Goal: Find specific page/section: Find specific page/section

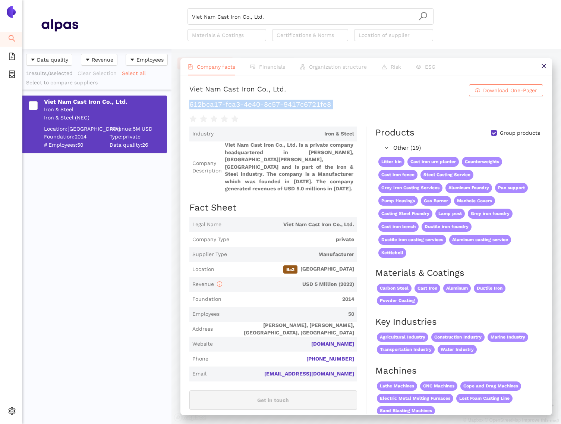
scroll to position [374, 149]
click at [3, 65] on ul "Search eSourcing Templates eSourcing Projects Settings" at bounding box center [11, 226] width 22 height 393
click at [6, 77] on li "eSourcing Projects" at bounding box center [11, 74] width 22 height 15
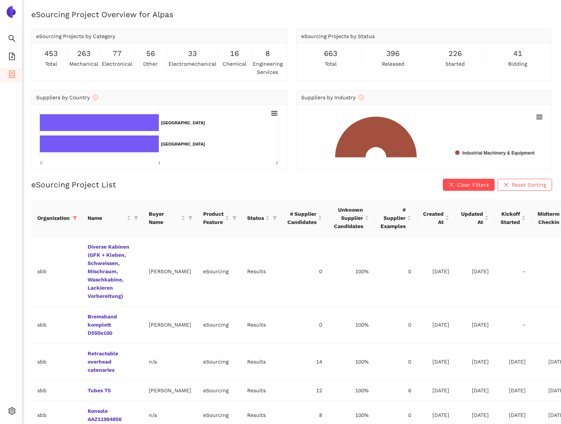
click at [227, 192] on div "eSourcing Project List Clear Filters Reset Sorting Organization Name Buyer Name…" at bounding box center [291, 371] width 521 height 385
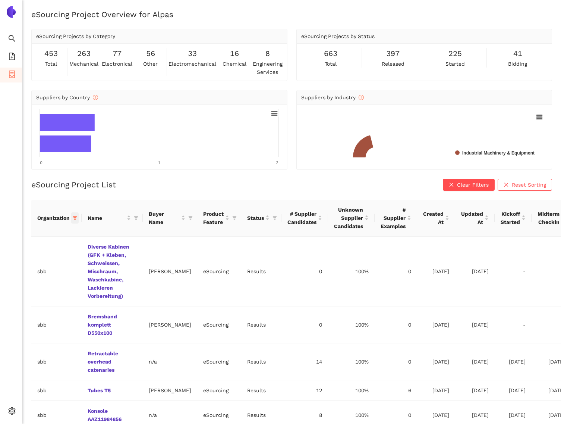
click at [75, 219] on icon "filter" at bounding box center [75, 218] width 4 height 4
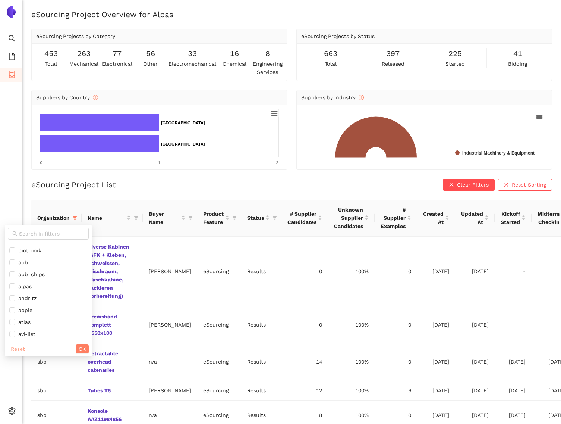
click at [15, 345] on span "Reset" at bounding box center [18, 349] width 14 height 8
checkbox input "false"
click at [32, 235] on input "text" at bounding box center [51, 233] width 65 height 8
type input "voith"
click at [32, 247] on span "voith" at bounding box center [41, 250] width 65 height 8
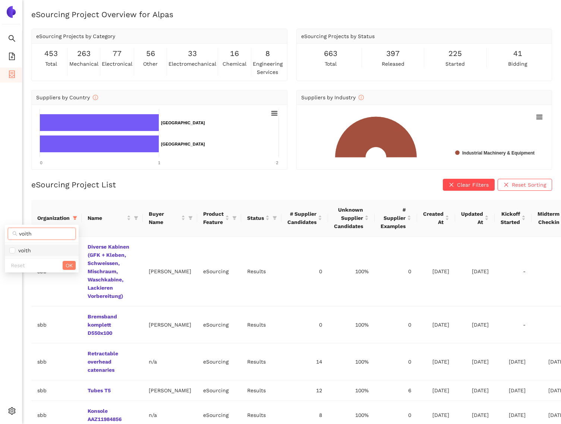
checkbox input "true"
click at [67, 264] on span "OK" at bounding box center [69, 265] width 7 height 8
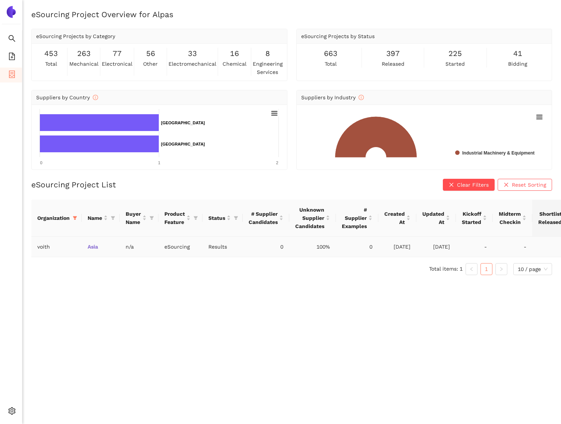
click at [0, 0] on link "Asia" at bounding box center [0, 0] width 0 height 0
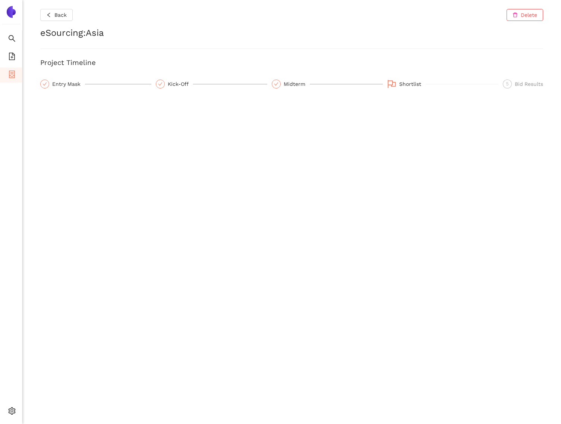
click at [210, 215] on div "Back Delete eSourcing : Asia Project Timeline Entry Mask Kick-Off Midterm Short…" at bounding box center [291, 212] width 539 height 424
click at [69, 79] on div "Back Delete eSourcing : Asia Project Timeline Entry Mask Kick-Off Midterm Short…" at bounding box center [291, 212] width 539 height 424
click at [69, 83] on div "Entry Mask" at bounding box center [68, 83] width 33 height 9
click at [197, 134] on div "Back Delete eSourcing : Asia Project Timeline 1 Entry Mask 2 Kick-Off 3 Midterm…" at bounding box center [291, 212] width 539 height 424
click at [398, 85] on div "4 Shortlist" at bounding box center [442, 83] width 111 height 9
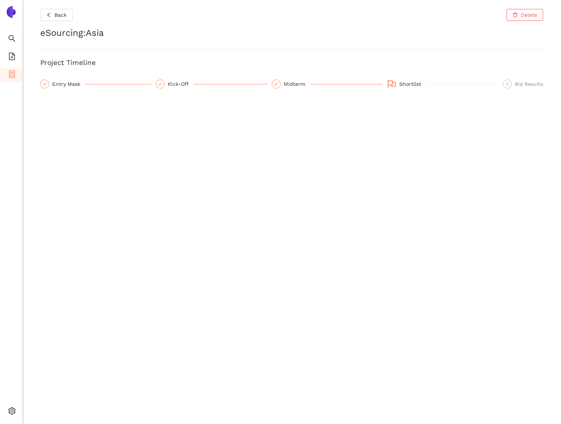
click at [289, 135] on div "Back Delete eSourcing : Asia Project Timeline Entry Mask Kick-Off Midterm Short…" at bounding box center [291, 212] width 539 height 424
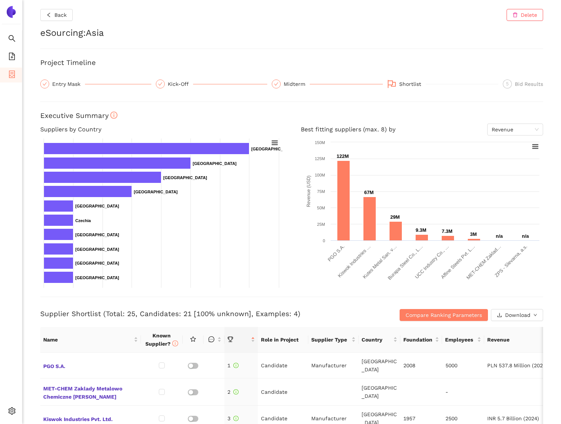
click at [129, 74] on div "Back Delete eSourcing : Asia Project Timeline Entry Mask Kick-Off Midterm Short…" at bounding box center [291, 212] width 539 height 424
click at [70, 86] on div "Entry Mask" at bounding box center [68, 83] width 33 height 9
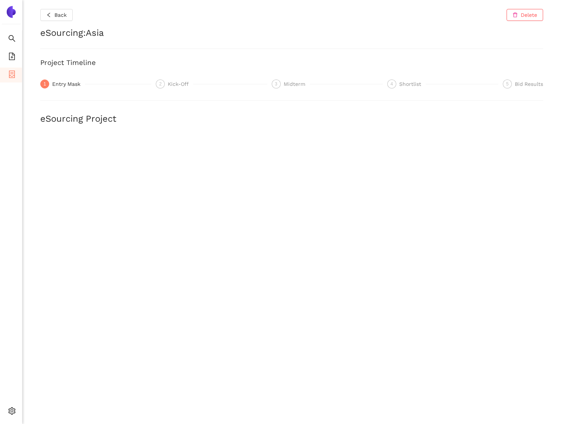
click at [180, 84] on div "Kick-Off" at bounding box center [180, 83] width 25 height 9
click at [403, 84] on div "Shortlist" at bounding box center [412, 83] width 26 height 9
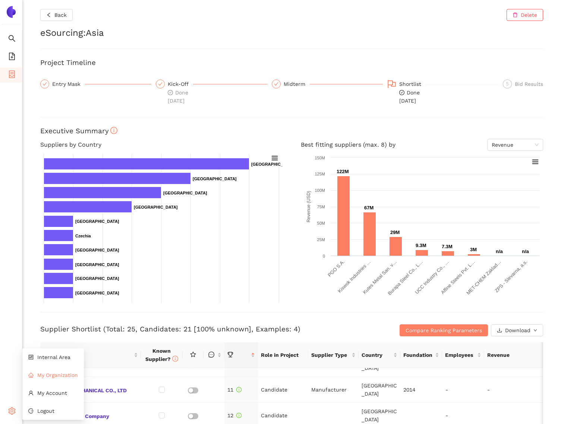
click at [47, 370] on li "My Organization" at bounding box center [53, 374] width 62 height 15
